Goal: Transaction & Acquisition: Purchase product/service

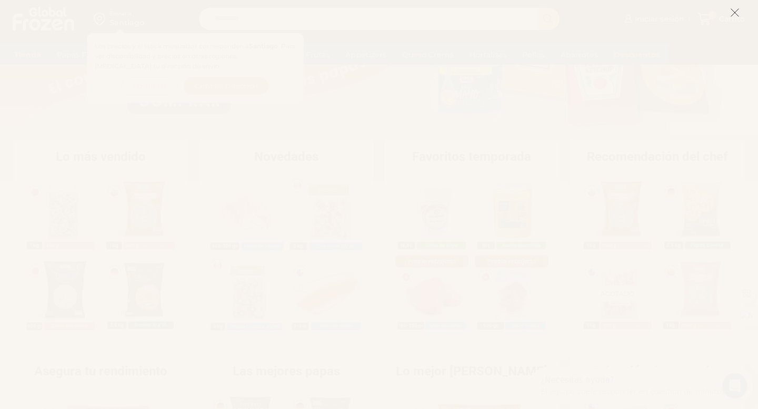
click at [735, 13] on icon at bounding box center [734, 12] width 9 height 9
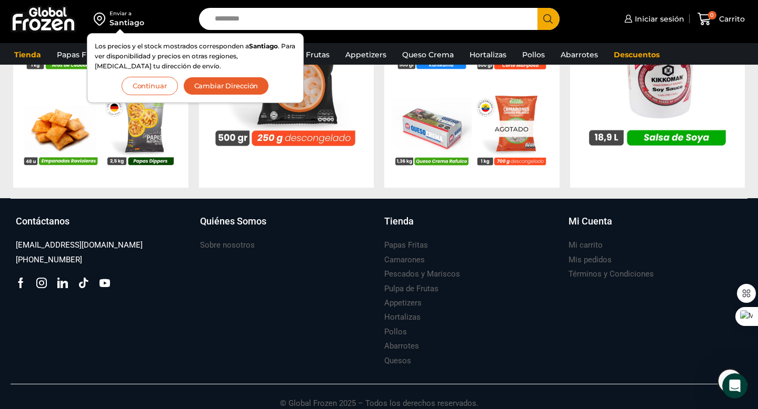
scroll to position [1140, 0]
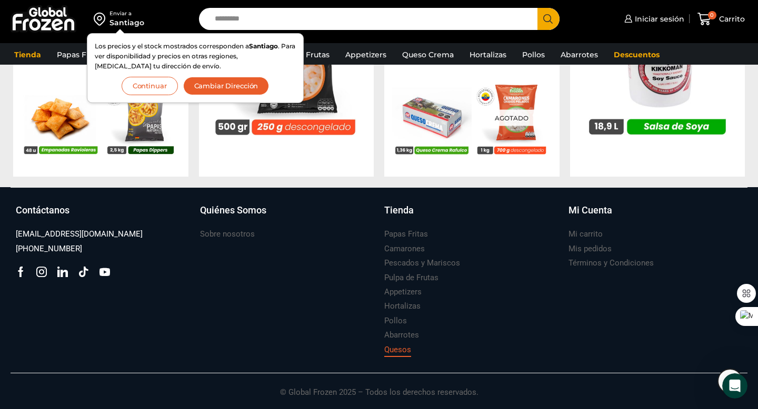
click at [394, 350] on h3 "Quesos" at bounding box center [397, 350] width 27 height 11
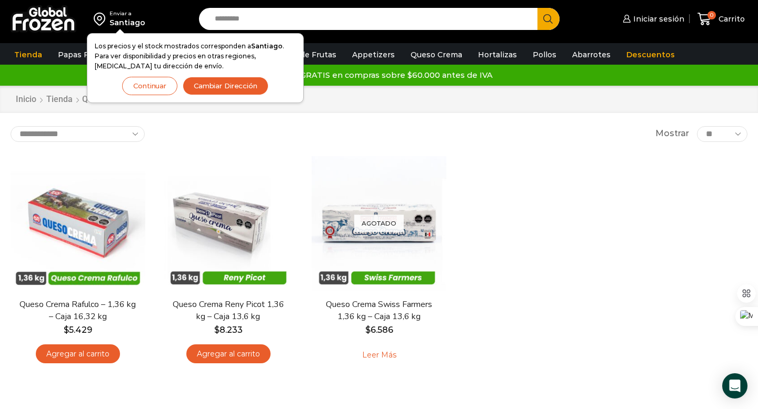
click at [144, 84] on button "Continuar" at bounding box center [149, 86] width 55 height 18
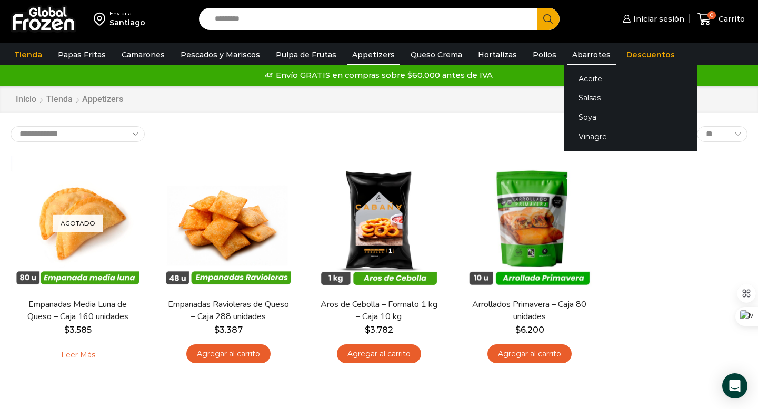
click at [577, 55] on link "Abarrotes" at bounding box center [591, 55] width 49 height 20
